Goal: Transaction & Acquisition: Purchase product/service

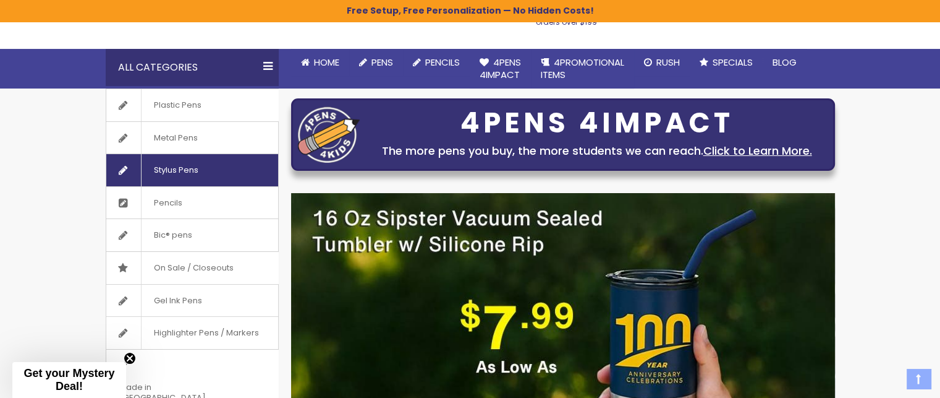
scroll to position [96, 0]
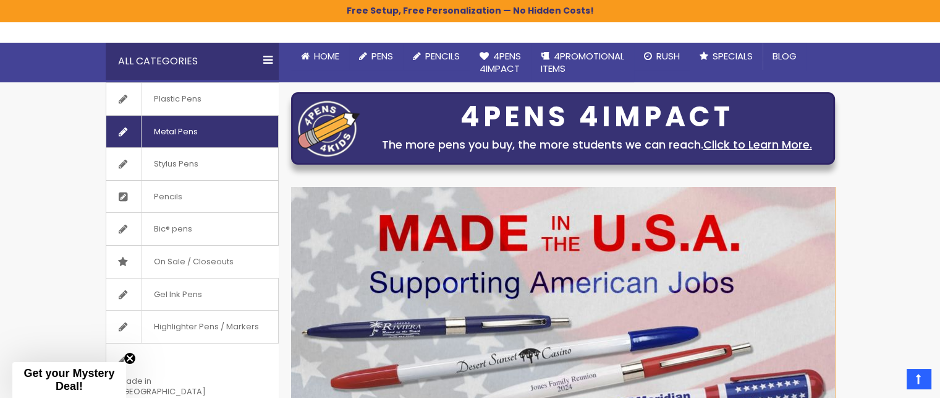
click at [210, 132] on link "Metal Pens" at bounding box center [192, 132] width 172 height 32
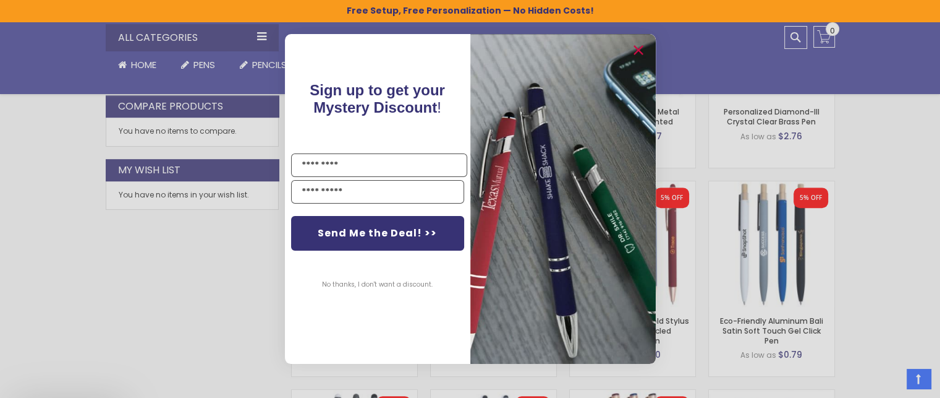
scroll to position [686, 0]
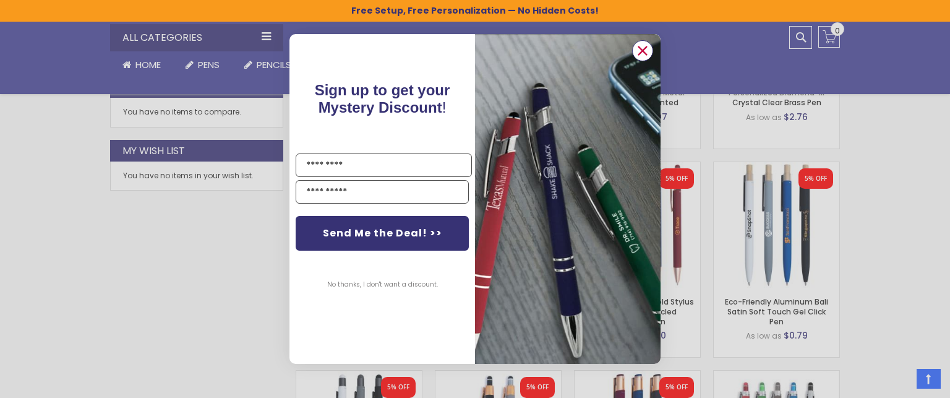
click at [642, 51] on icon "Close dialog" at bounding box center [643, 50] width 8 height 8
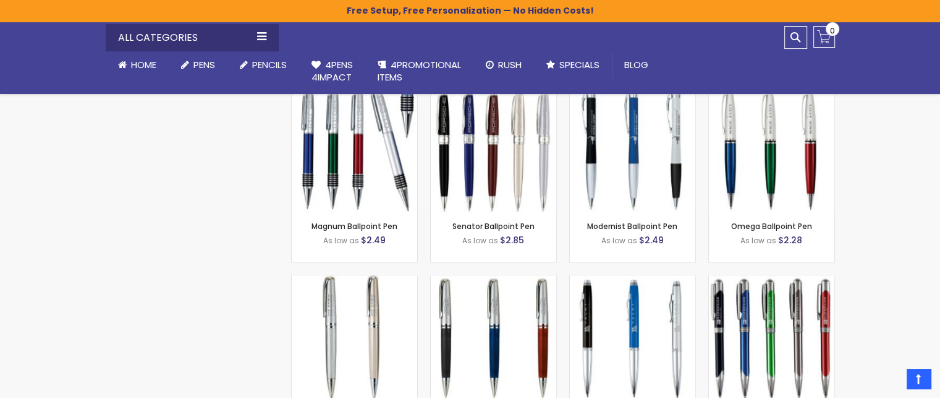
scroll to position [1595, 0]
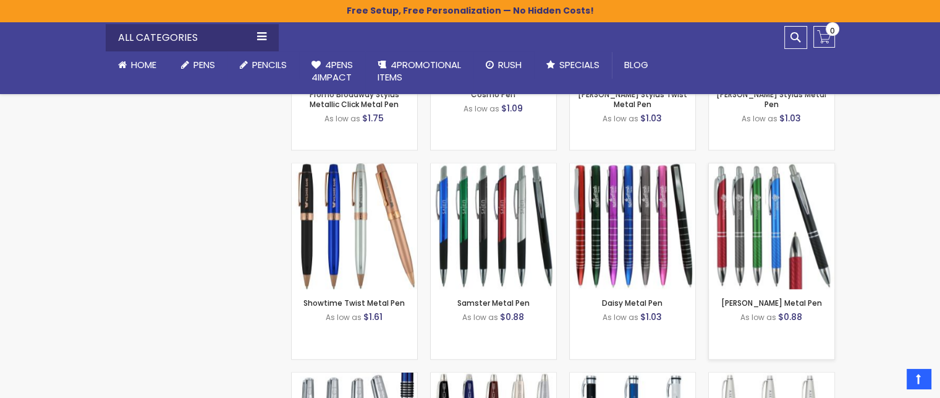
click at [773, 244] on img at bounding box center [771, 225] width 125 height 125
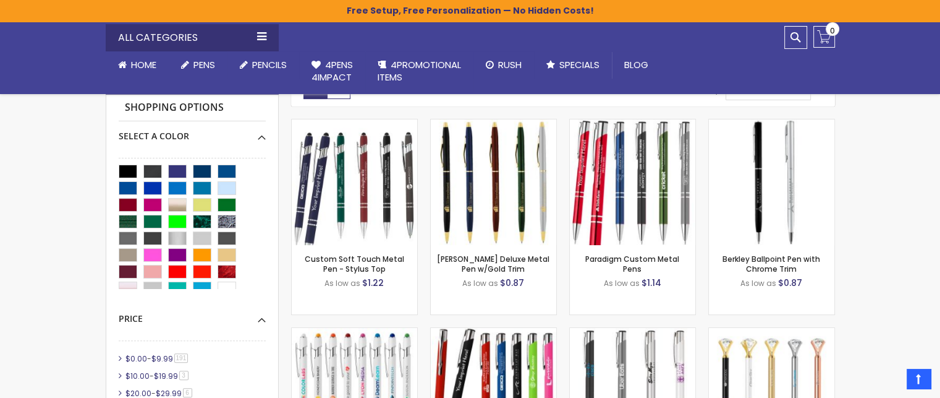
scroll to position [319, 0]
